Goal: Task Accomplishment & Management: Manage account settings

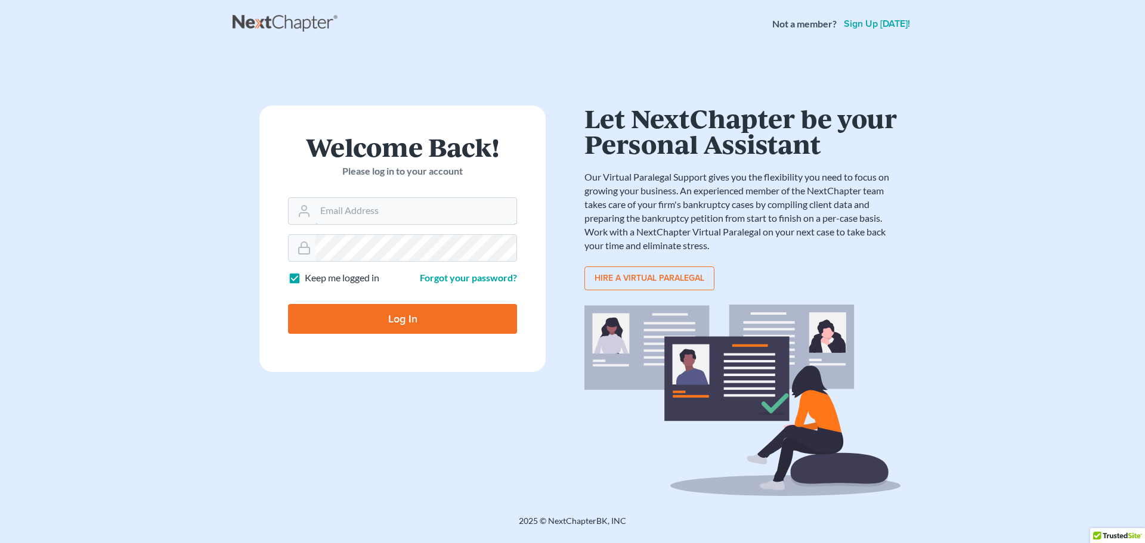
type input "[EMAIL_ADDRESS][DOMAIN_NAME]"
click at [341, 315] on input "Log In" at bounding box center [402, 319] width 229 height 30
type input "Thinking..."
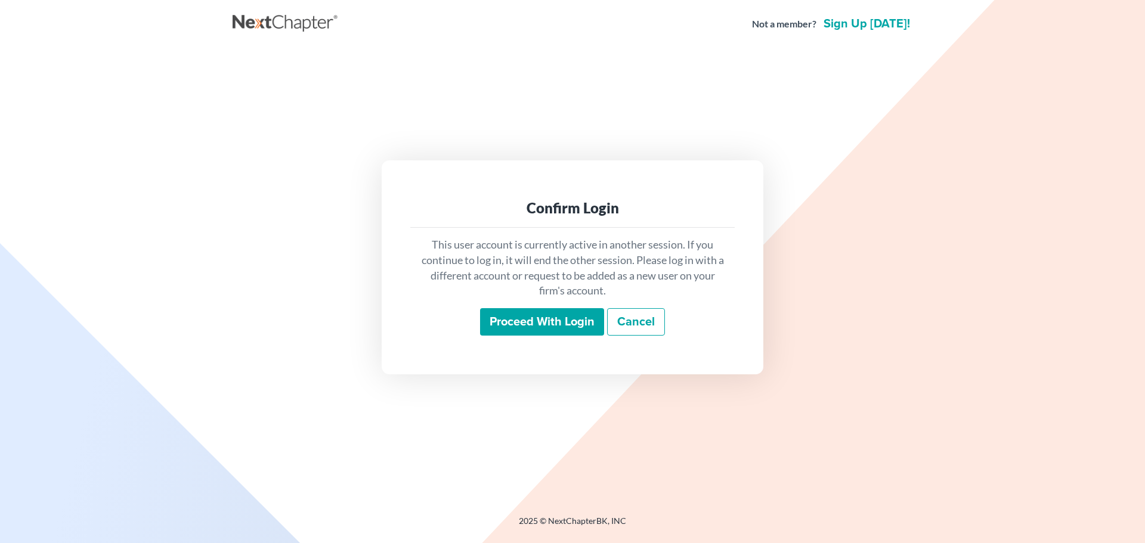
click at [551, 315] on input "Proceed with login" at bounding box center [542, 321] width 124 height 27
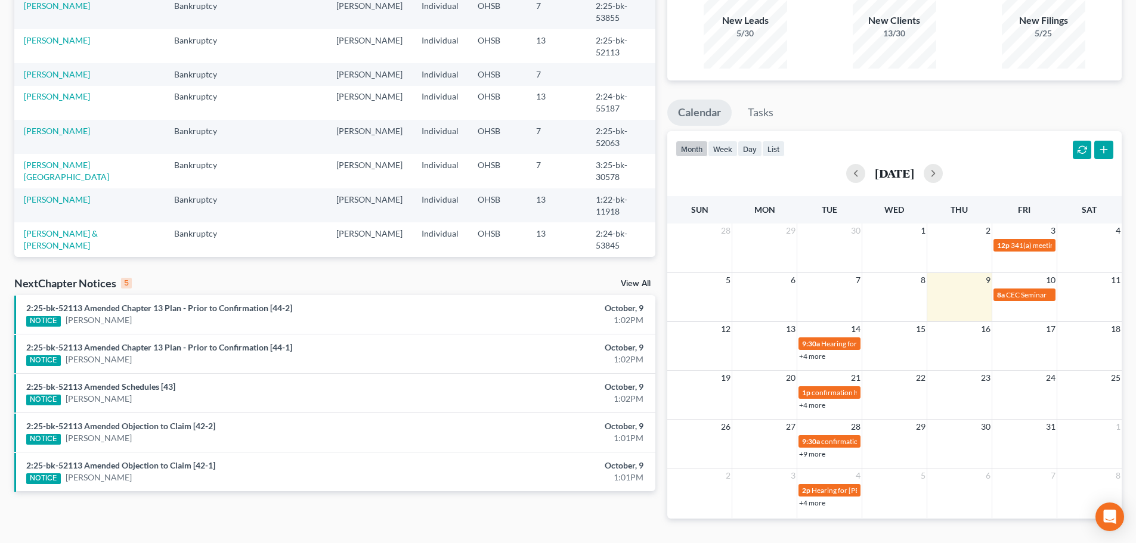
scroll to position [119, 0]
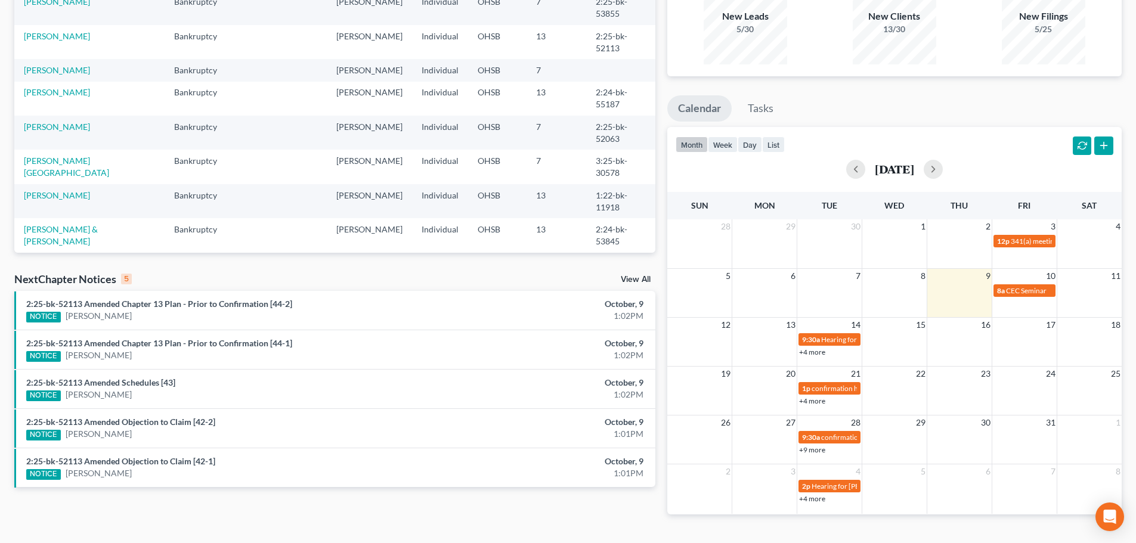
click at [632, 279] on link "View All" at bounding box center [636, 280] width 30 height 8
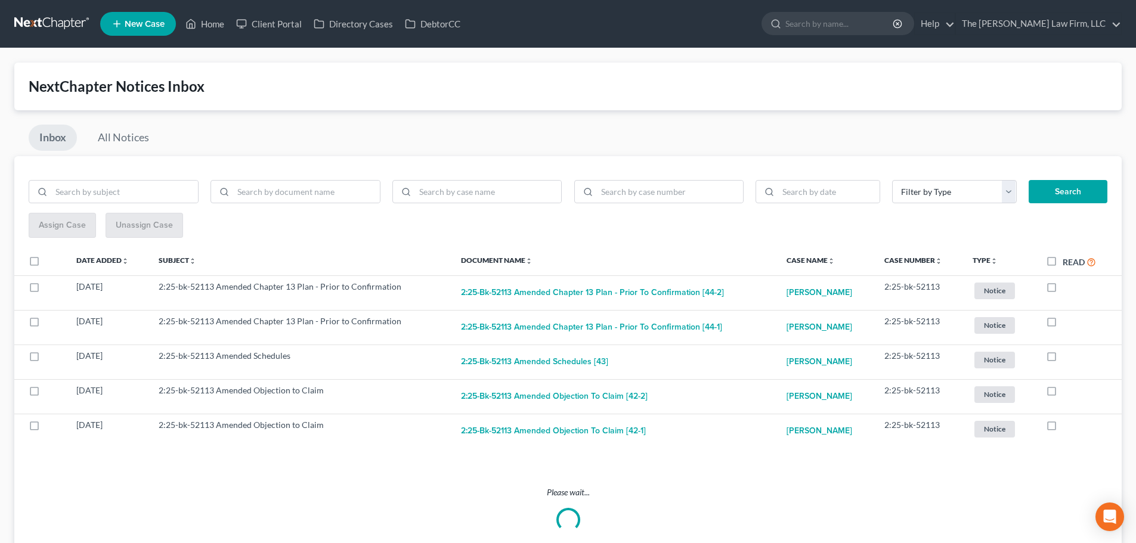
click at [1063, 268] on label "Read" at bounding box center [1079, 262] width 33 height 14
click at [1068, 263] on input "Read" at bounding box center [1072, 259] width 8 height 8
checkbox input "true"
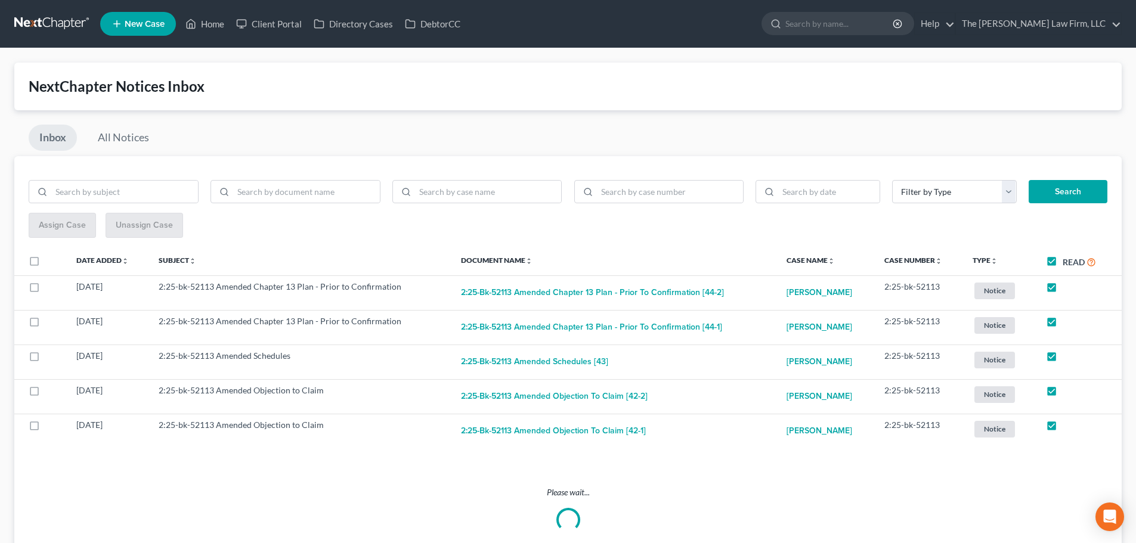
checkbox input "true"
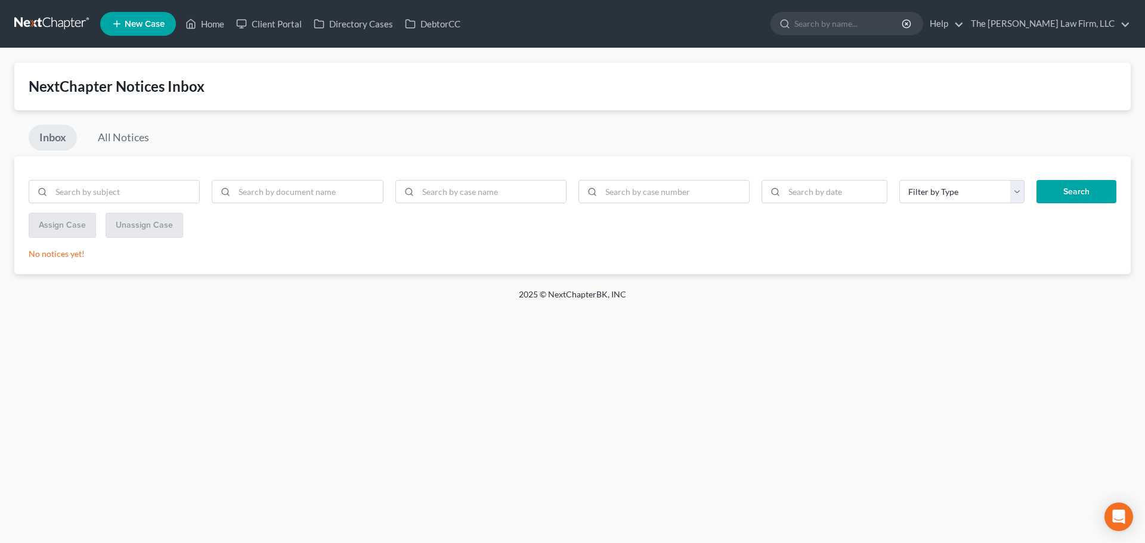
click at [46, 19] on link at bounding box center [52, 23] width 76 height 21
